Goal: Check status: Check status

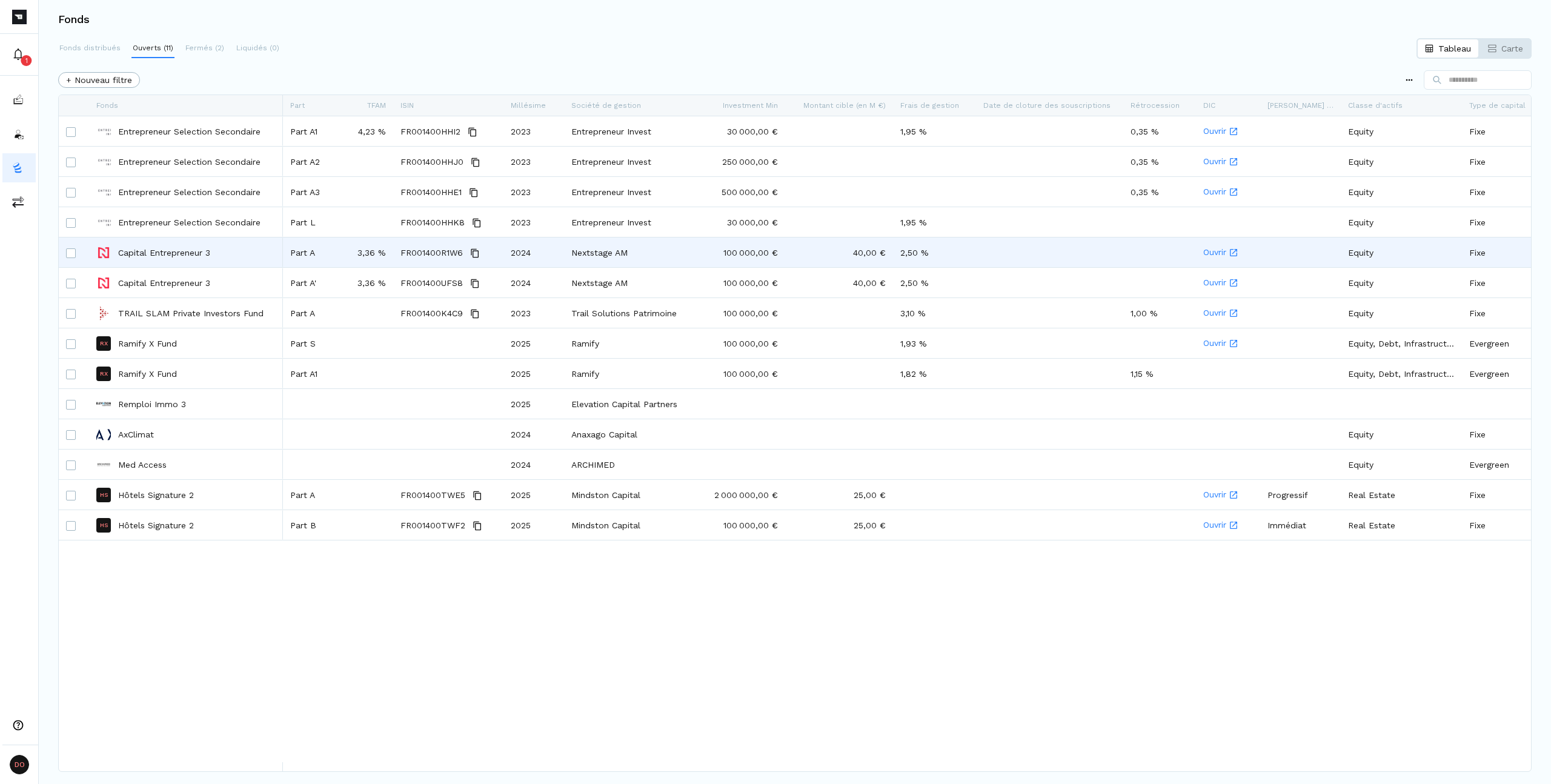
click at [138, 256] on p "Capital Entrepreneur 3" at bounding box center [164, 253] width 92 height 12
